Goal: Download file/media

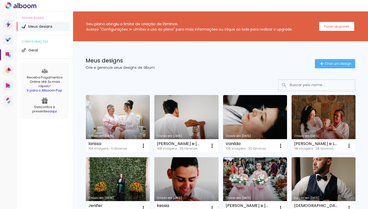
click at [126, 113] on link "Criado em [DATE]" at bounding box center [118, 124] width 64 height 58
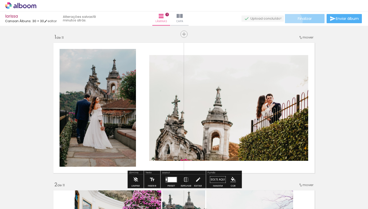
click at [290, 21] on paper-button "Finalizar" at bounding box center [305, 18] width 40 height 9
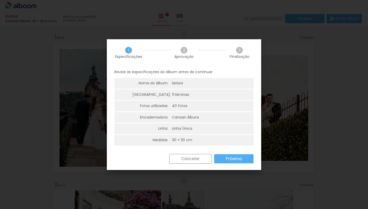
click at [233, 163] on div "Cancelar Próximo" at bounding box center [184, 162] width 154 height 17
click at [0, 0] on slot "Próximo" at bounding box center [0, 0] width 0 height 0
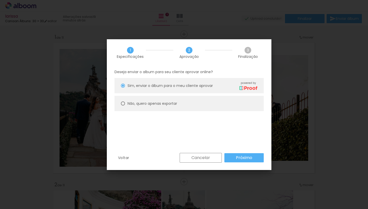
click at [0, 0] on slot "Não, quero apenas exportar" at bounding box center [0, 0] width 0 height 0
type paper-radio-button "on"
click at [0, 0] on slot "Próximo" at bounding box center [0, 0] width 0 height 0
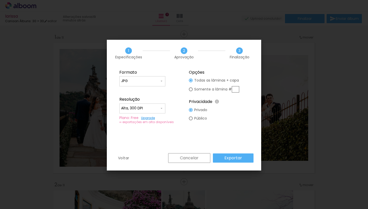
click at [0, 0] on slot "Exportar" at bounding box center [0, 0] width 0 height 0
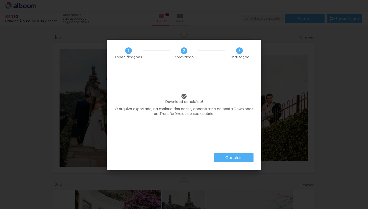
click at [217, 155] on paper-button "Concluir" at bounding box center [234, 157] width 40 height 9
